Goal: Task Accomplishment & Management: Manage account settings

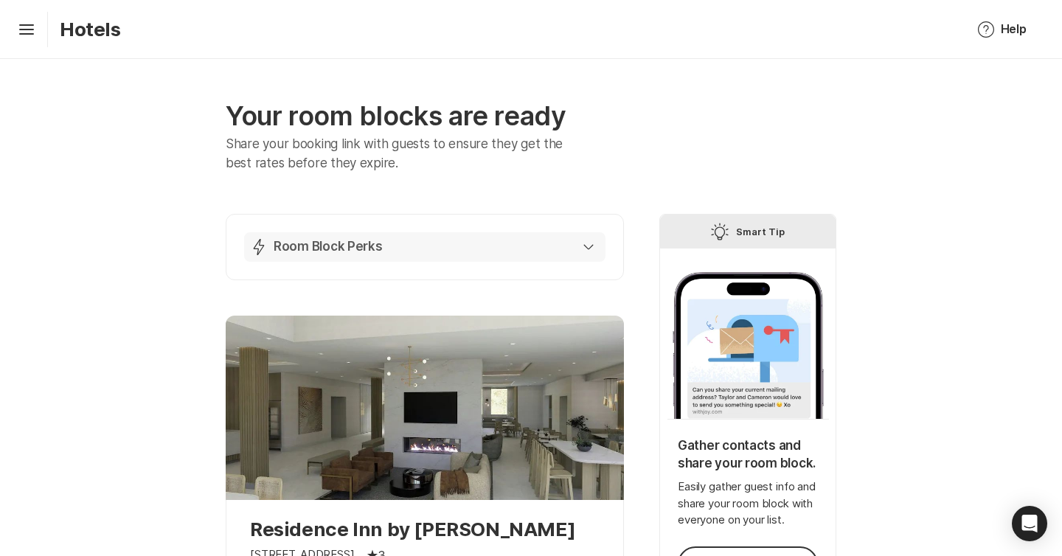
click at [519, 256] on button "Lightning Bolt Room Block Perks" at bounding box center [424, 246] width 361 height 29
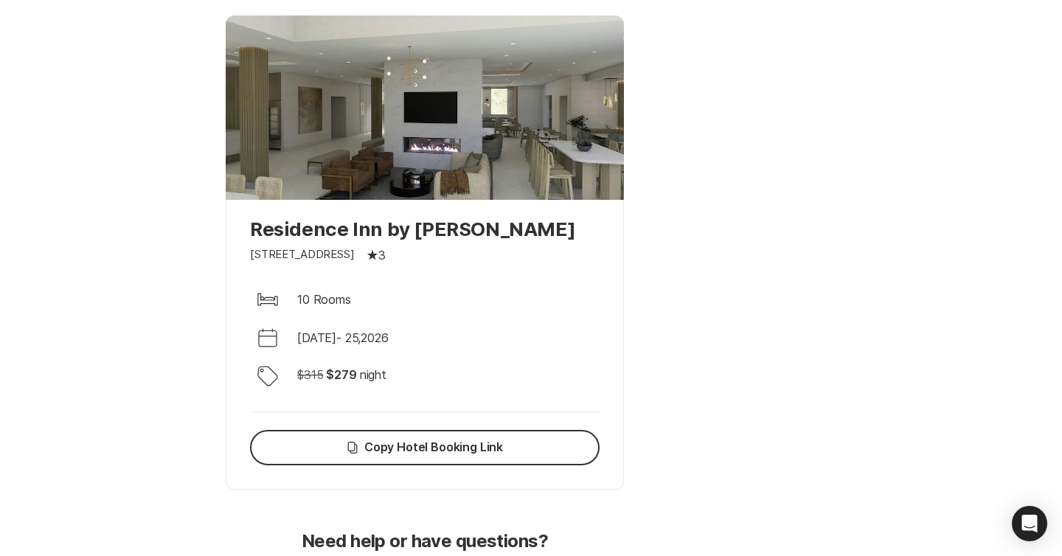
scroll to position [941, 0]
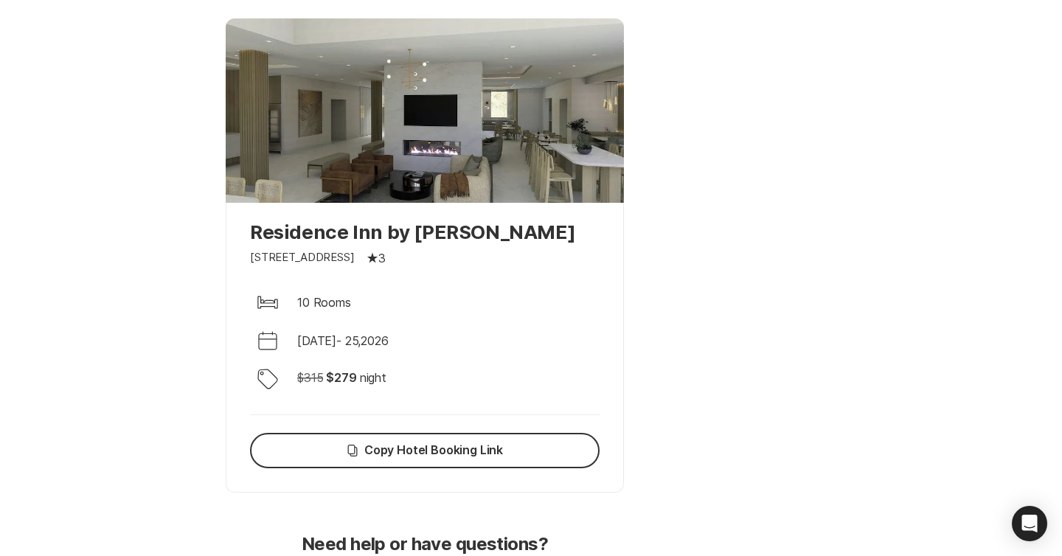
click at [431, 235] on p "Residence Inn by [PERSON_NAME]" at bounding box center [425, 231] width 350 height 23
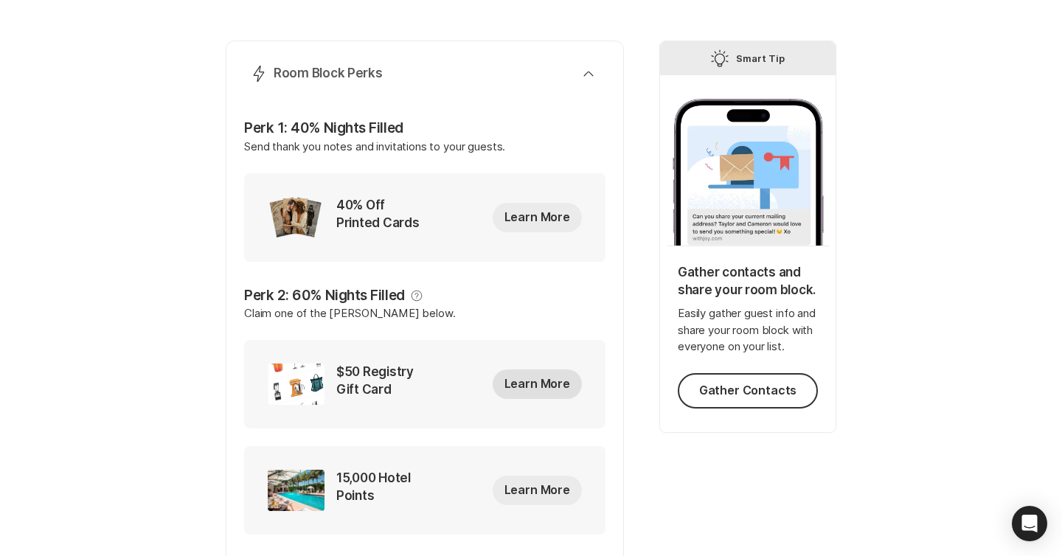
scroll to position [176, 0]
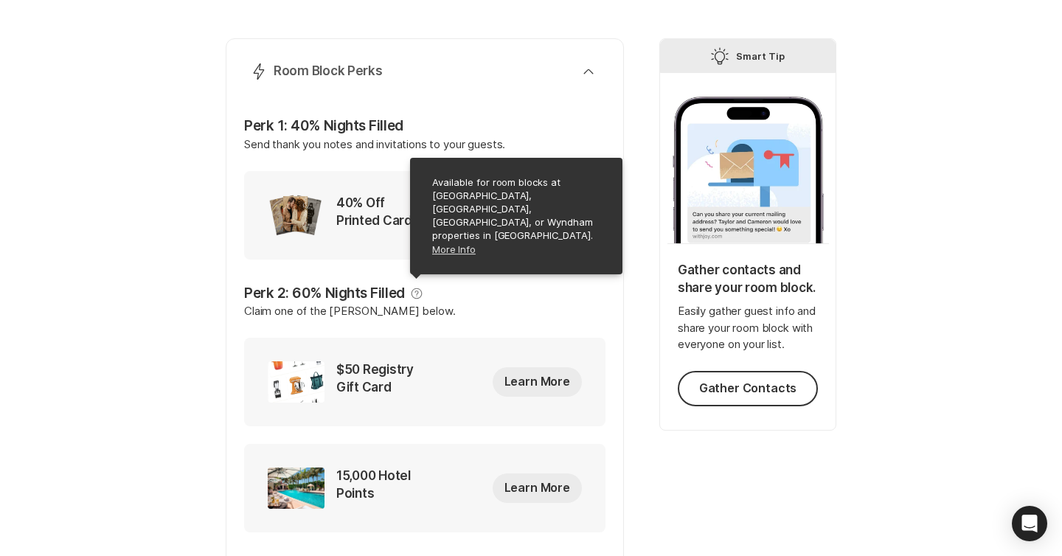
click at [443, 252] on link "More Info" at bounding box center [517, 250] width 170 height 15
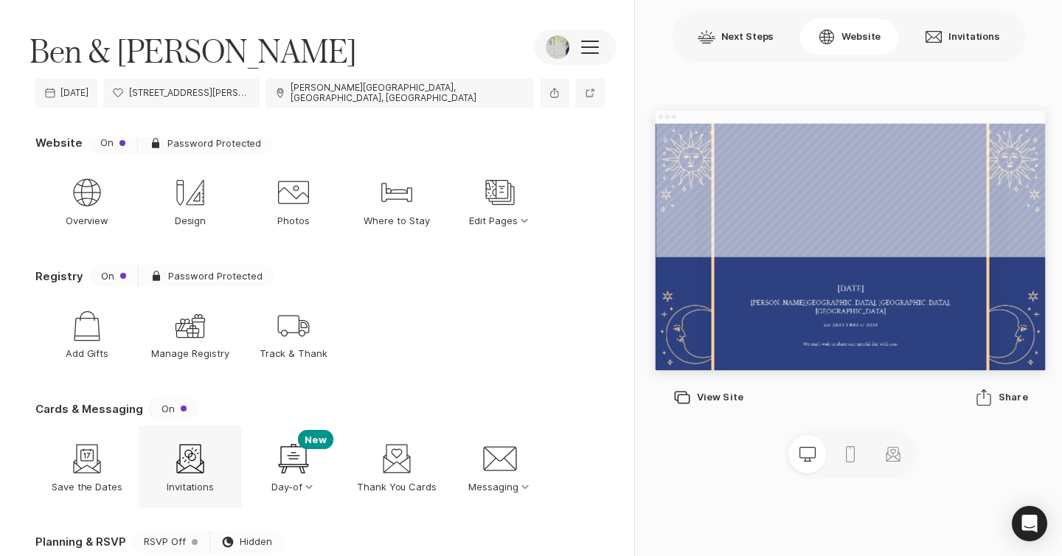
scroll to position [7, 0]
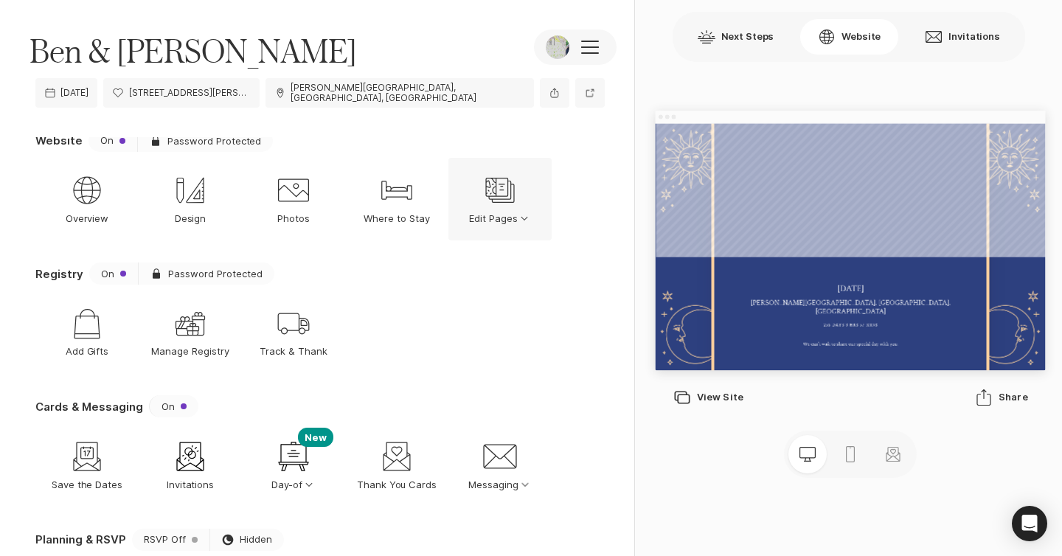
click at [499, 212] on p "Edit Pages Option Select Down" at bounding box center [500, 218] width 62 height 13
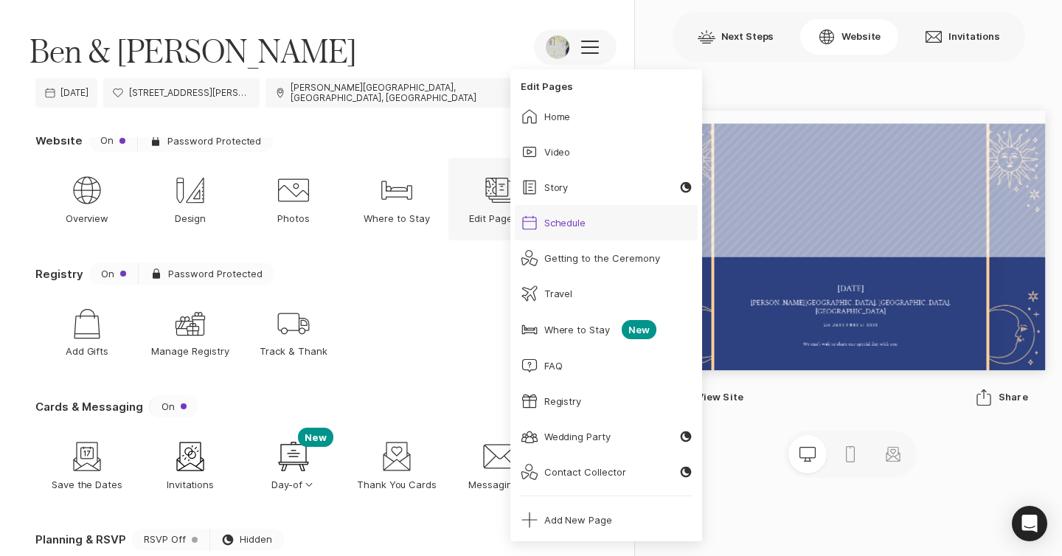
click at [531, 217] on icon at bounding box center [529, 222] width 14 height 14
